Goal: Information Seeking & Learning: Learn about a topic

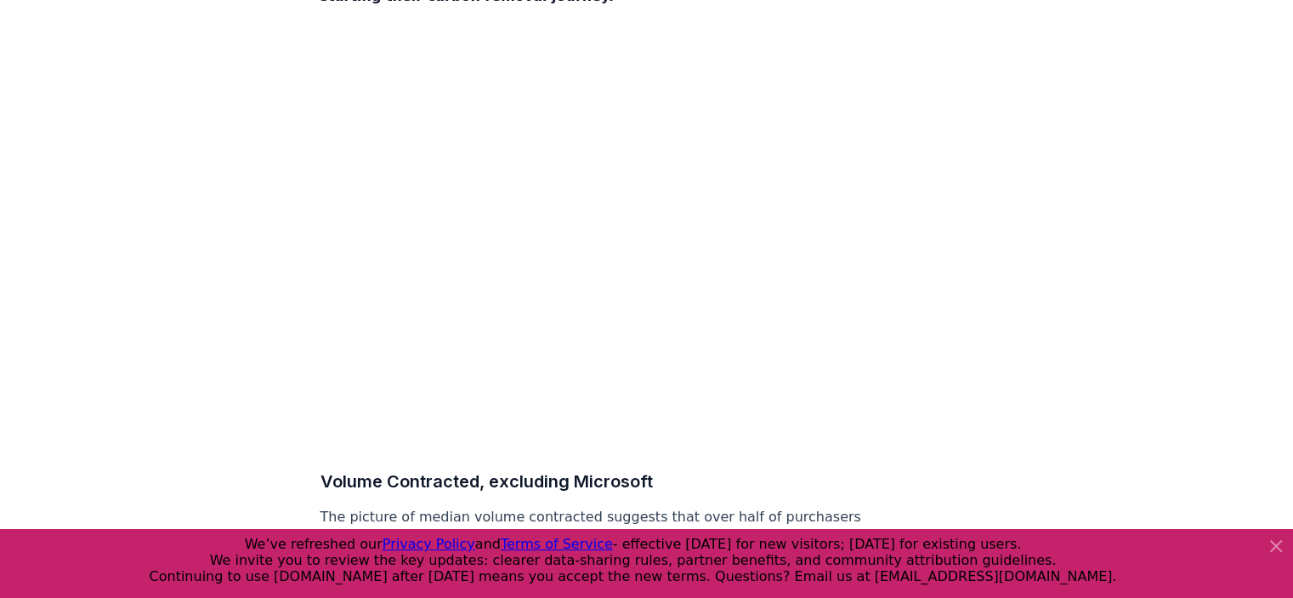
scroll to position [7884, 0]
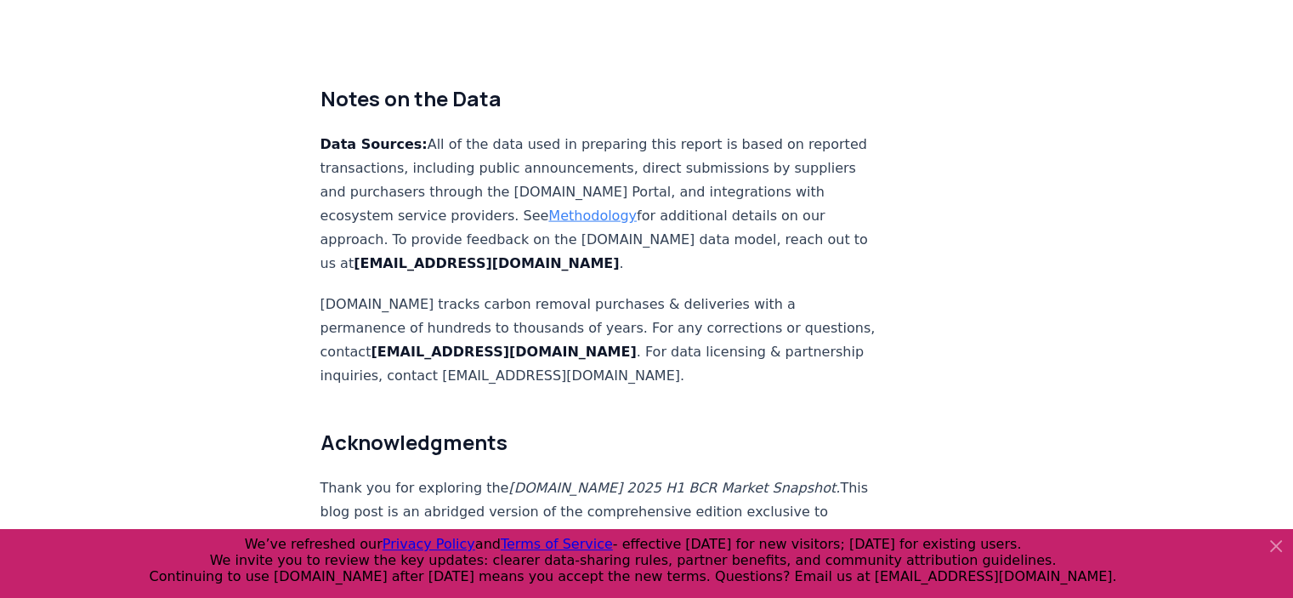
scroll to position [10350, 0]
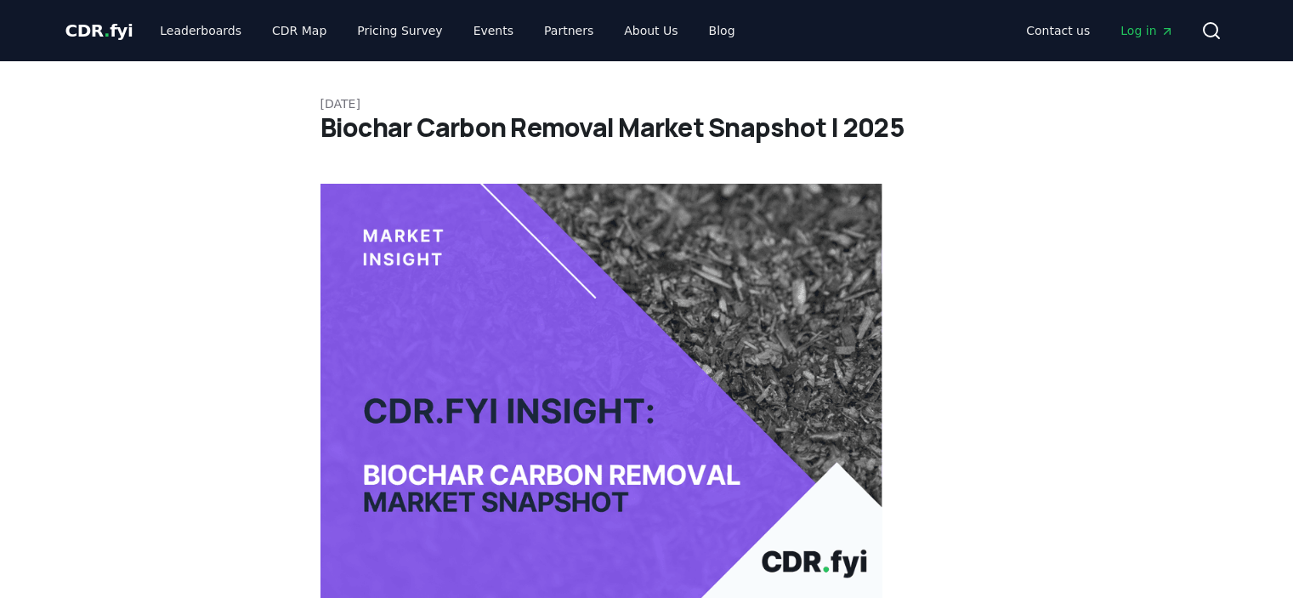
scroll to position [10350, 0]
